Goal: Task Accomplishment & Management: Use online tool/utility

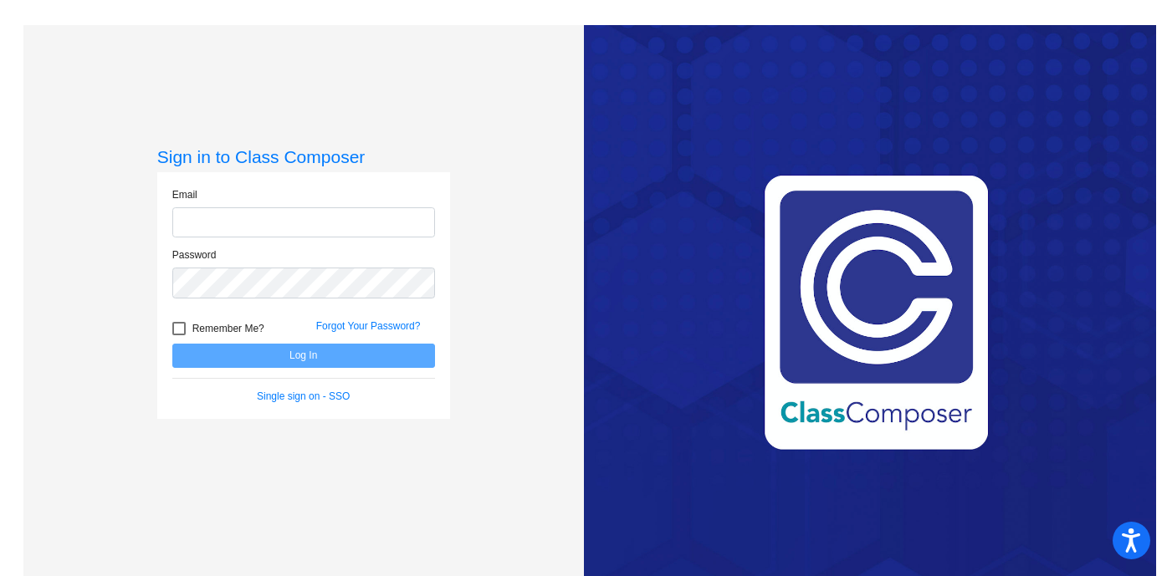
type input "[EMAIL_ADDRESS][PERSON_NAME][DOMAIN_NAME]"
click at [392, 357] on button "Log In" at bounding box center [303, 356] width 263 height 24
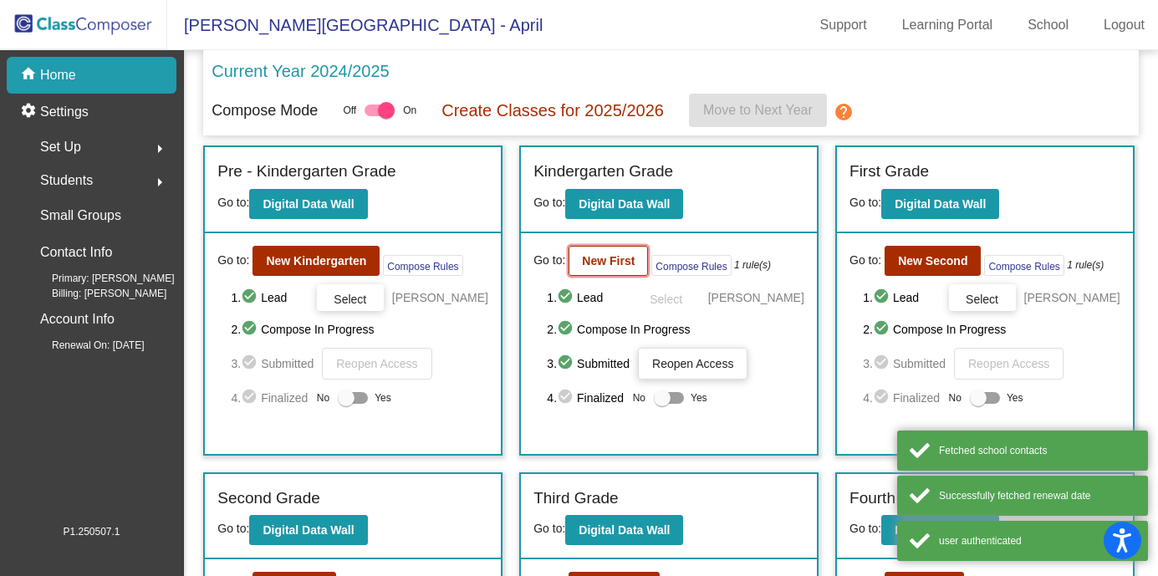
click at [610, 265] on b "New First" at bounding box center [608, 260] width 53 height 13
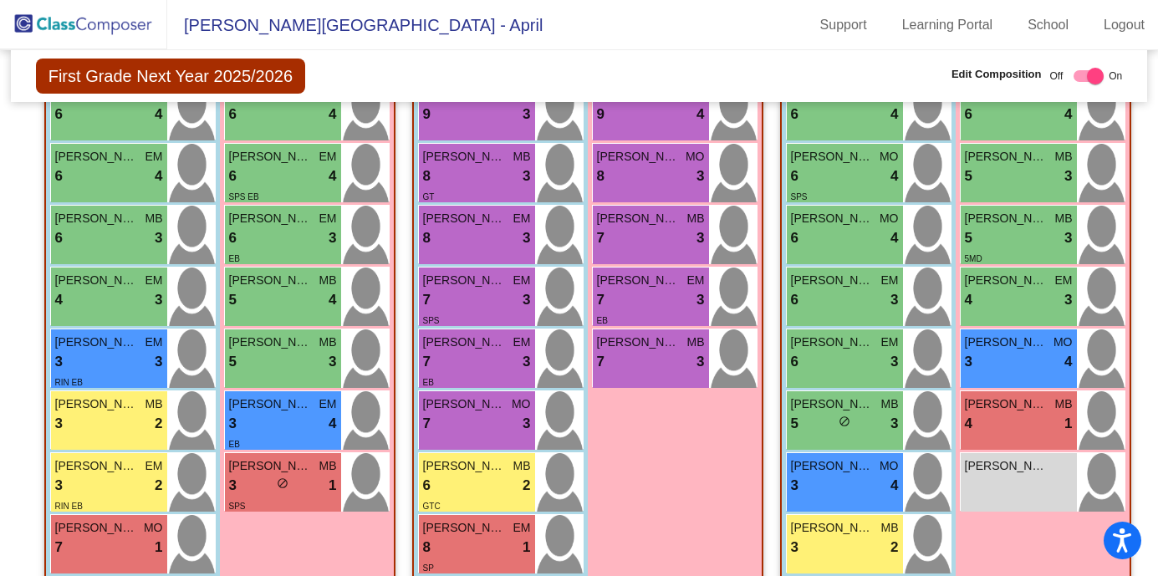
scroll to position [498, 0]
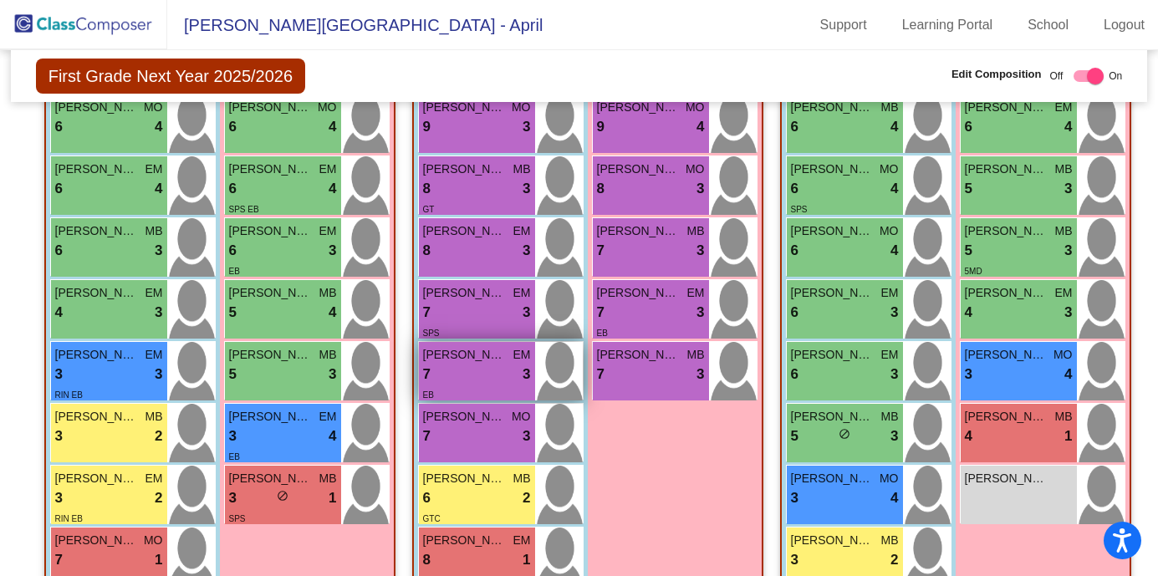
click at [474, 384] on div "7 lock do_not_disturb_alt 3" at bounding box center [477, 375] width 108 height 22
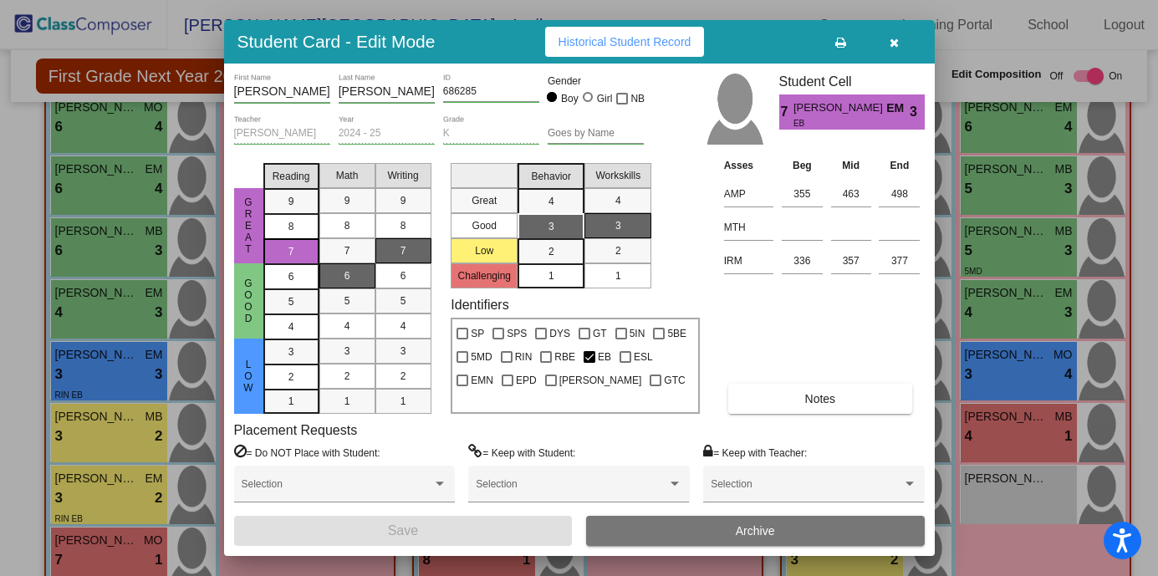
click at [892, 42] on icon "button" at bounding box center [894, 43] width 9 height 12
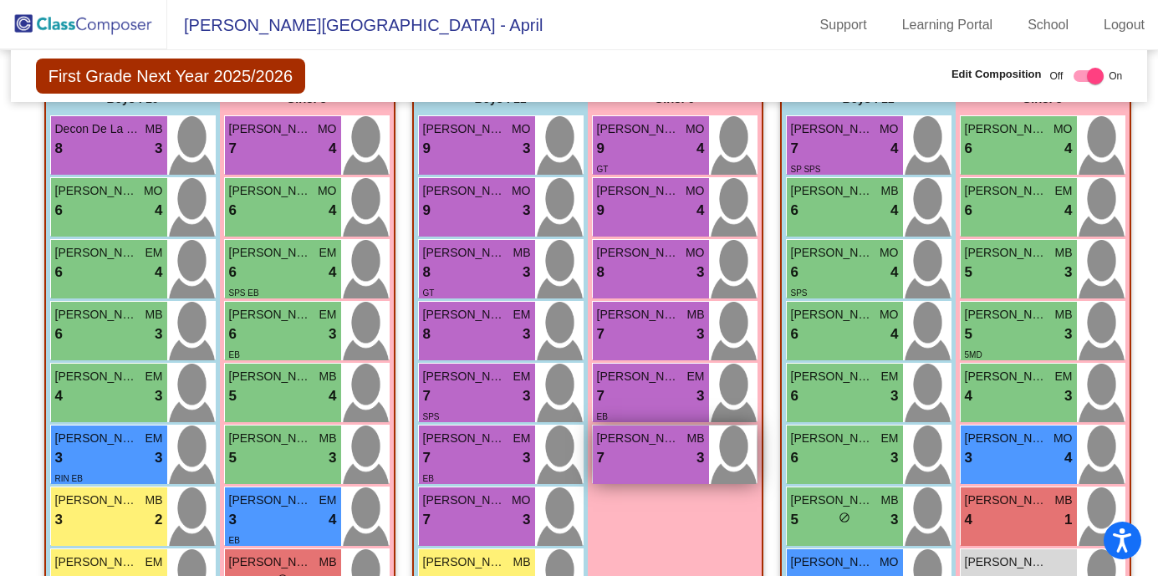
scroll to position [416, 0]
